Goal: Task Accomplishment & Management: Use online tool/utility

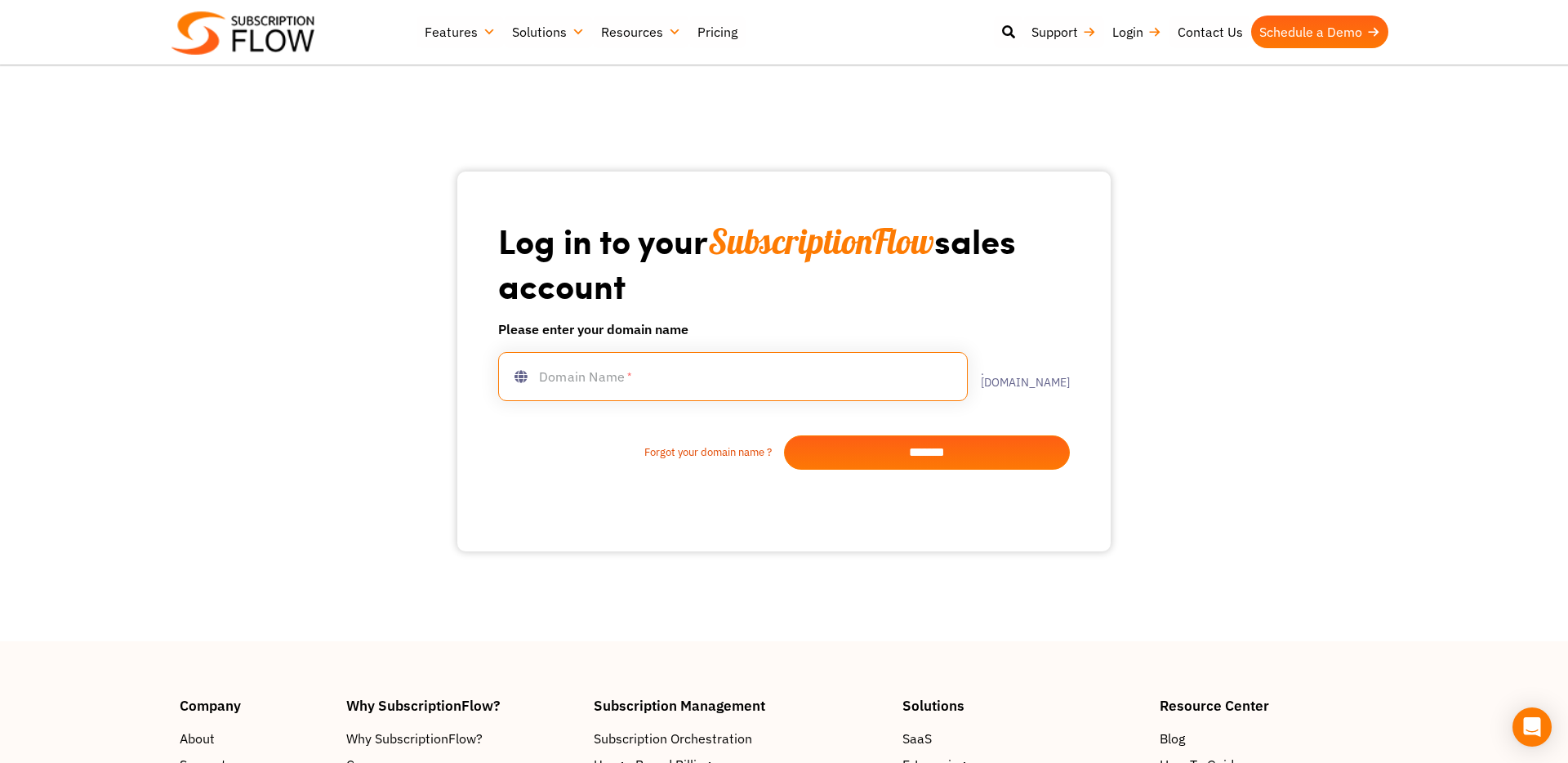
click at [651, 377] on input "text" at bounding box center [733, 377] width 469 height 49
type input "**********"
click at [895, 449] on input "*******" at bounding box center [927, 452] width 286 height 34
